Goal: Transaction & Acquisition: Purchase product/service

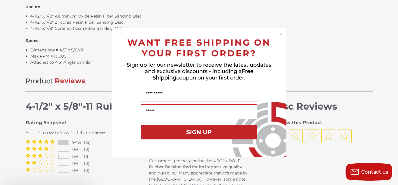
scroll to position [641, 0]
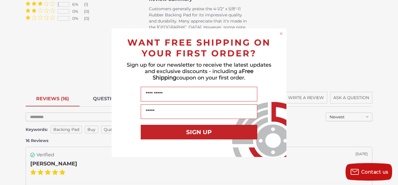
drag, startPoint x: 0, startPoint y: 0, endPoint x: 396, endPoint y: 76, distance: 403.3
click at [281, 35] on circle "Close dialog" at bounding box center [282, 34] width 6 height 6
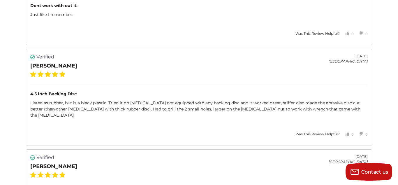
scroll to position [1276, 0]
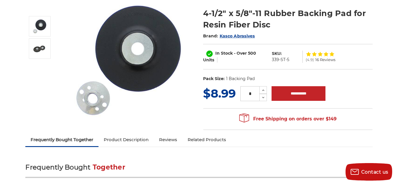
scroll to position [78, 0]
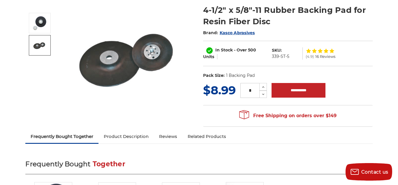
click at [27, 44] on li at bounding box center [39, 46] width 31 height 22
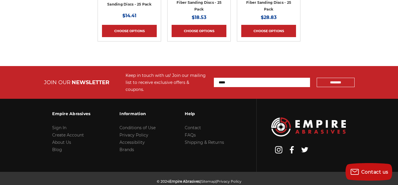
scroll to position [186, 0]
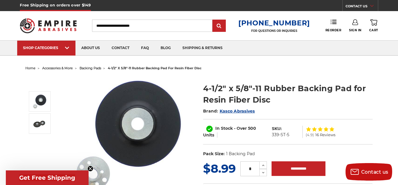
click at [91, 168] on icon "Close teaser" at bounding box center [90, 168] width 2 height 2
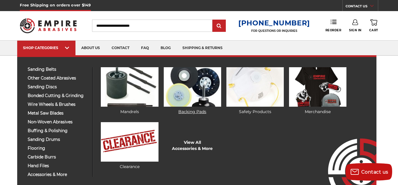
click at [194, 98] on img at bounding box center [192, 86] width 57 height 39
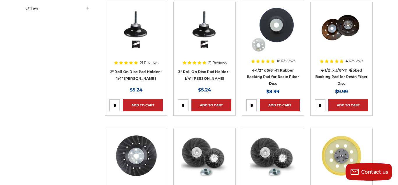
scroll to position [130, 0]
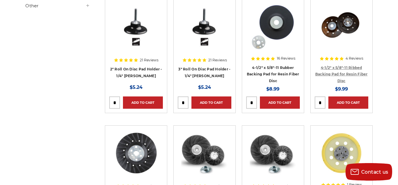
click at [353, 73] on link "4-1/2" x 5/8"-11 Ribbed Backing Pad for Resin Fiber Disc" at bounding box center [341, 73] width 52 height 17
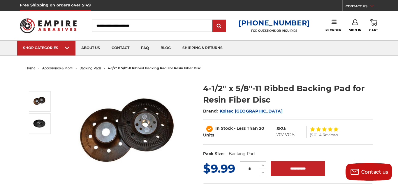
drag, startPoint x: 397, startPoint y: 21, endPoint x: 389, endPoint y: 9, distance: 14.4
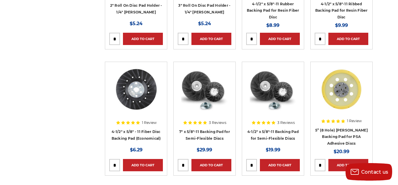
scroll to position [196, 0]
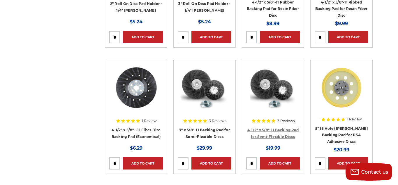
click at [288, 128] on link "4-1/2" x 5/8"-11 Backing Pad for Semi-Flexible Discs" at bounding box center [273, 132] width 51 height 11
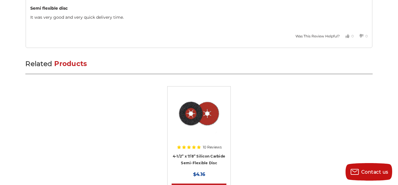
scroll to position [959, 0]
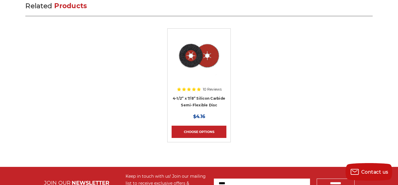
drag, startPoint x: 397, startPoint y: 31, endPoint x: 398, endPoint y: 174, distance: 143.7
click at [213, 102] on link "4-1/2” x 7/8” Silicon Carbide Semi-Flexible Disc" at bounding box center [199, 101] width 52 height 11
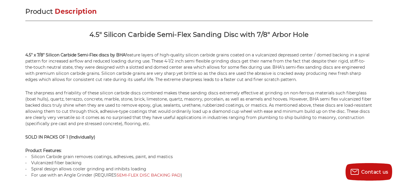
scroll to position [374, 0]
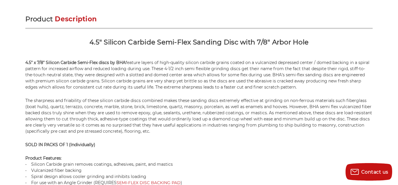
drag, startPoint x: 397, startPoint y: 29, endPoint x: 397, endPoint y: 62, distance: 33.2
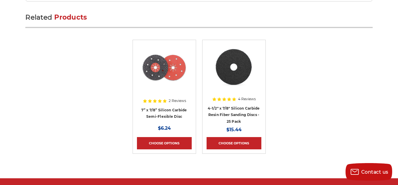
scroll to position [0, 0]
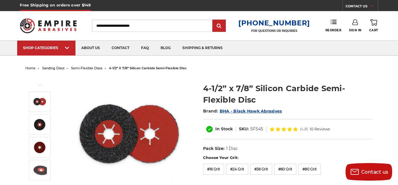
click at [104, 125] on img at bounding box center [129, 134] width 117 height 117
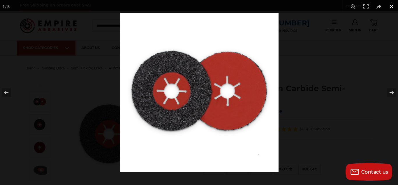
click at [393, 5] on button at bounding box center [391, 6] width 13 height 13
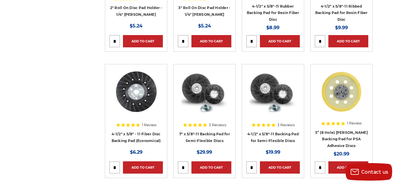
scroll to position [190, 0]
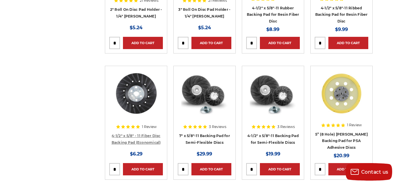
click at [134, 136] on link "4-1/2" x 5/8" - 11 Fiber Disc Backing Pad (Economical)" at bounding box center [136, 138] width 49 height 11
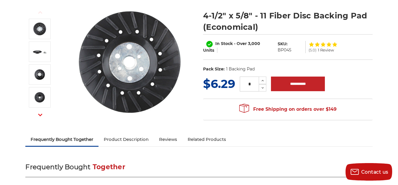
scroll to position [71, 0]
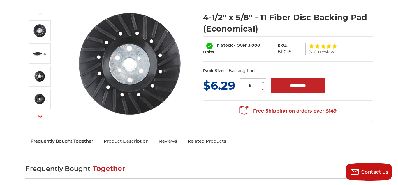
drag, startPoint x: 396, startPoint y: 6, endPoint x: 378, endPoint y: 33, distance: 32.4
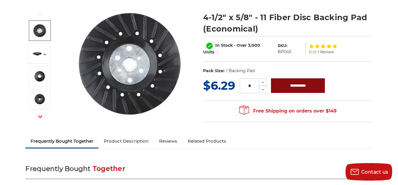
click at [287, 83] on input "**********" at bounding box center [298, 85] width 54 height 15
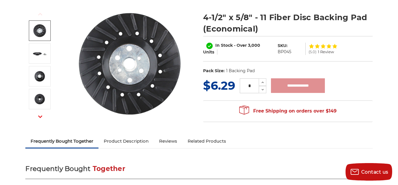
type input "**********"
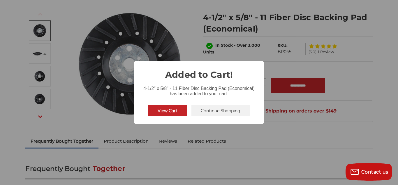
click at [201, 115] on button "Continue Shopping" at bounding box center [221, 110] width 58 height 11
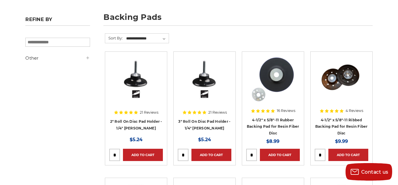
scroll to position [81, 0]
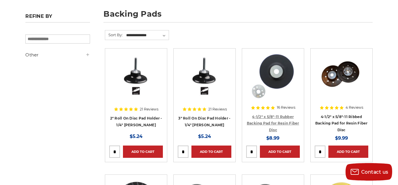
click at [272, 123] on link "4-1/2" x 5/8"-11 Rubber Backing Pad for Resin Fiber Disc" at bounding box center [273, 122] width 52 height 17
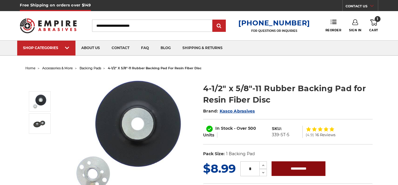
click at [301, 170] on input "**********" at bounding box center [299, 168] width 54 height 15
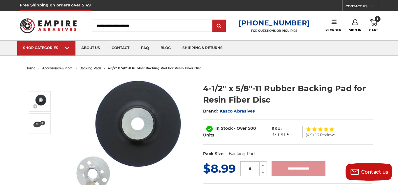
type input "**********"
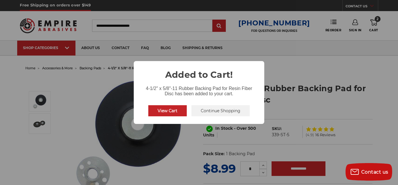
click at [214, 109] on button "Continue Shopping" at bounding box center [221, 110] width 58 height 11
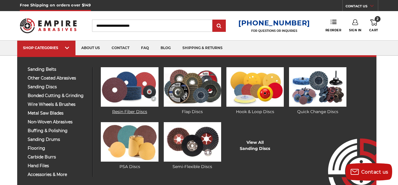
click at [132, 89] on img at bounding box center [129, 86] width 57 height 39
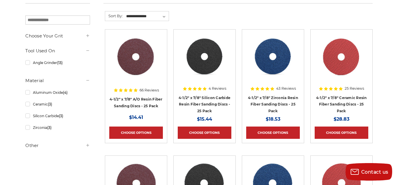
scroll to position [98, 0]
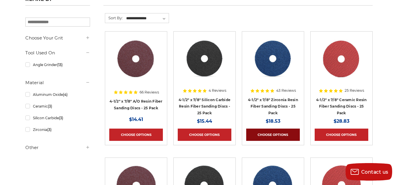
click at [278, 136] on link "Choose Options" at bounding box center [273, 134] width 54 height 12
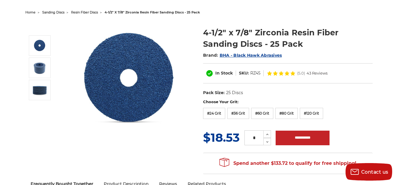
scroll to position [52, 0]
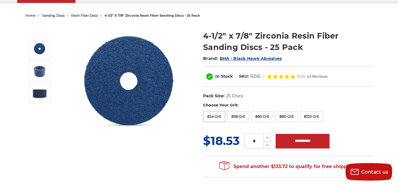
click at [217, 116] on label "#24 Grit" at bounding box center [214, 116] width 22 height 11
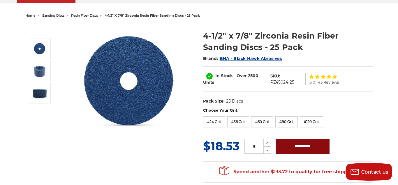
click at [317, 142] on input "**********" at bounding box center [303, 146] width 54 height 15
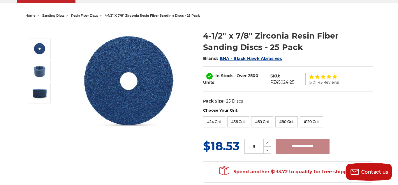
type input "**********"
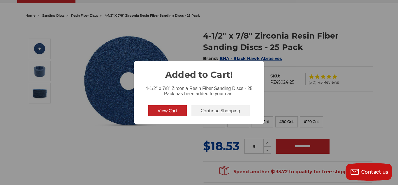
click at [220, 113] on button "Continue Shopping" at bounding box center [221, 110] width 58 height 11
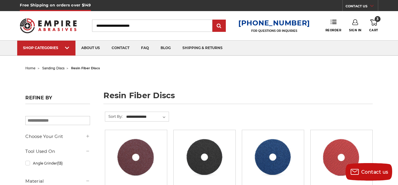
click at [376, 23] on use at bounding box center [374, 22] width 7 height 6
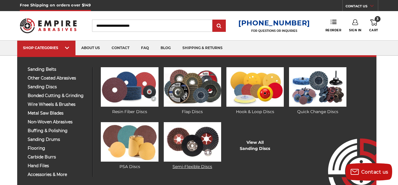
click at [205, 158] on img at bounding box center [192, 141] width 57 height 39
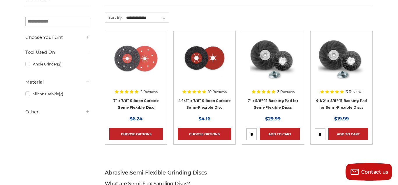
scroll to position [100, 0]
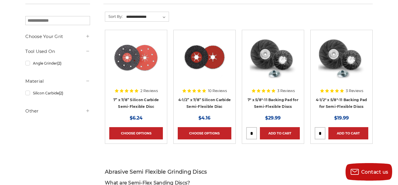
drag, startPoint x: 397, startPoint y: 16, endPoint x: 398, endPoint y: 49, distance: 33.0
click at [398, 49] on html "Free Shipping on orders over $149 CONTACT US [DATE] - [DATE] (excluding holiday…" at bounding box center [199, 185] width 398 height 570
click at [206, 107] on link "4-1/2” x 7/8” Silicon Carbide Semi-Flexible Disc" at bounding box center [204, 102] width 52 height 11
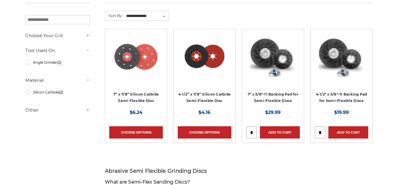
click at [129, 67] on img at bounding box center [136, 56] width 47 height 47
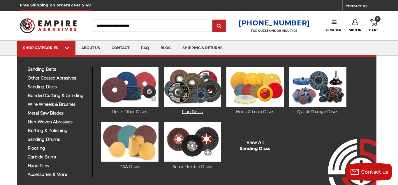
click at [215, 105] on img at bounding box center [192, 86] width 57 height 39
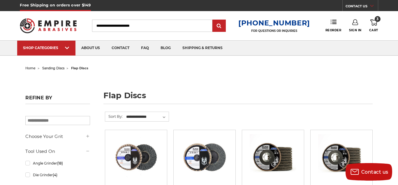
drag, startPoint x: 397, startPoint y: 8, endPoint x: 398, endPoint y: -25, distance: 33.3
